Goal: Task Accomplishment & Management: Manage account settings

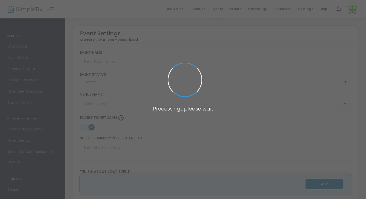
type input "[PERSON_NAME][GEOGRAPHIC_DATA] - Farm Haunt 2025"
type textarea "It’s baacckkkk…Can you handle our farm in the dark? Grab your friends and give …"
type input "Buy Tickets"
type input "[PERSON_NAME] Farm Market"
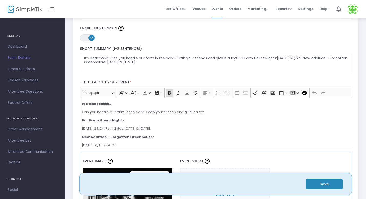
scroll to position [90, 0]
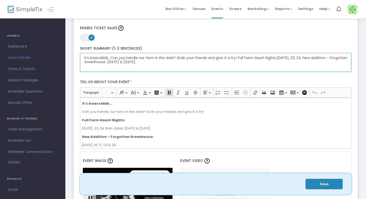
click at [269, 68] on textarea "It’s baacckkkk…Can you handle our farm in the dark? Grab your friends and give …" at bounding box center [215, 62] width 271 height 19
drag, startPoint x: 234, startPoint y: 58, endPoint x: 258, endPoint y: 66, distance: 25.0
click at [258, 66] on textarea "It’s baacckkkk…Can you handle our farm in the dark? Grab your friends and give …" at bounding box center [215, 62] width 271 height 19
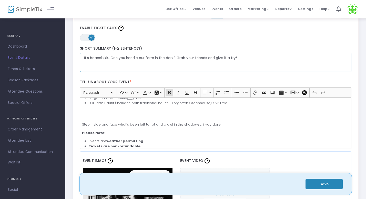
scroll to position [63, 0]
type textarea "It’s baacckkkk…Can you handle our farm in the dark? Grab your friends and give …"
click at [100, 117] on div "It’s baacckkkk… Can you handle our farm in the dark? Grab your friends and give…" at bounding box center [215, 123] width 271 height 51
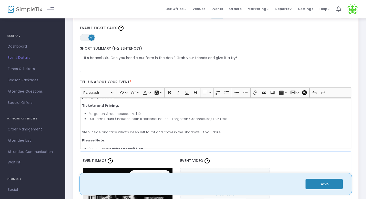
scroll to position [47, 0]
click at [325, 186] on button "Save" at bounding box center [323, 184] width 37 height 10
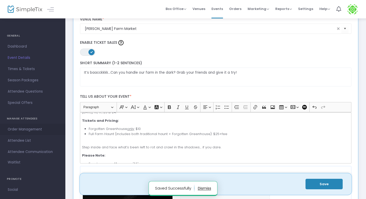
scroll to position [75, 0]
click at [26, 67] on span "Times & Tickets" at bounding box center [33, 69] width 50 height 7
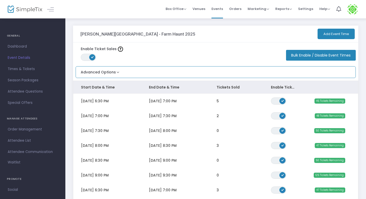
click at [149, 72] on div "Advanced Options Limit the total number of orders per event time ON OFF Save" at bounding box center [216, 72] width 280 height 12
click at [98, 71] on button "Advanced Options" at bounding box center [98, 71] width 45 height 8
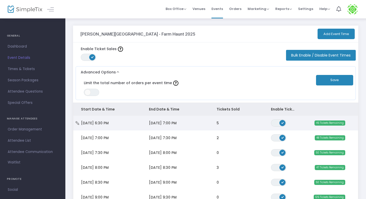
click at [105, 122] on span "[DATE] 6:30 PM" at bounding box center [95, 123] width 28 height 5
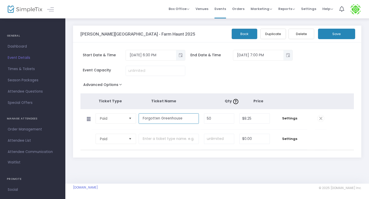
click at [187, 118] on input "Forgotten Greenhouse" at bounding box center [169, 118] width 60 height 10
type input "Forgotten Greenhouse (Only)"
click at [334, 34] on button "Save" at bounding box center [336, 34] width 37 height 10
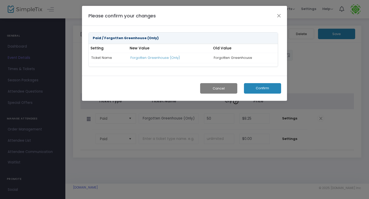
drag, startPoint x: 132, startPoint y: 59, endPoint x: 213, endPoint y: 57, distance: 81.5
click at [213, 57] on tr "Ticket Name Forgotten Greenhouse (Only) Forgotten Greenhouse" at bounding box center [183, 58] width 189 height 10
click at [259, 90] on button "Confirm" at bounding box center [262, 88] width 37 height 10
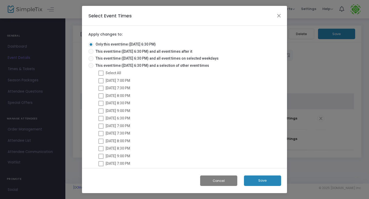
click at [89, 50] on span at bounding box center [90, 51] width 5 height 5
click at [91, 54] on input "This event time ([DATE] 6:30 PM) and all event times after it" at bounding box center [91, 54] width 0 height 0
radio input "true"
click at [264, 179] on button "Save" at bounding box center [262, 181] width 37 height 10
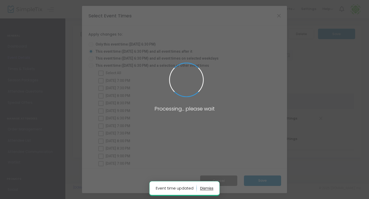
radio input "true"
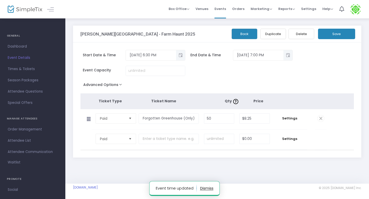
click at [337, 37] on button "Save" at bounding box center [336, 34] width 37 height 10
click at [238, 36] on button "Back" at bounding box center [244, 34] width 26 height 10
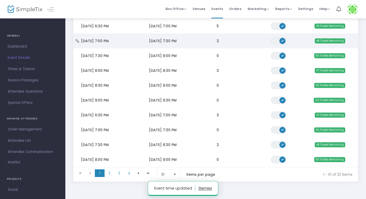
scroll to position [93, 0]
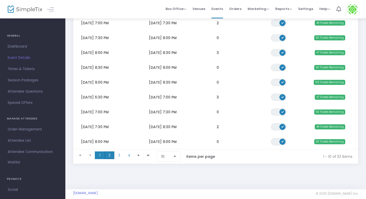
click at [109, 155] on span "2" at bounding box center [109, 156] width 10 height 8
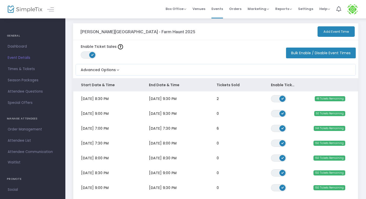
scroll to position [2, 0]
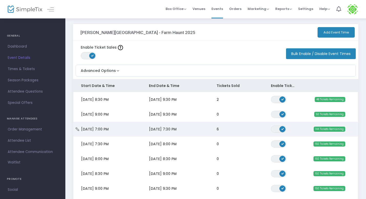
click at [109, 130] on span "[DATE] 7:00 PM" at bounding box center [95, 129] width 28 height 5
